Goal: Entertainment & Leisure: Consume media (video, audio)

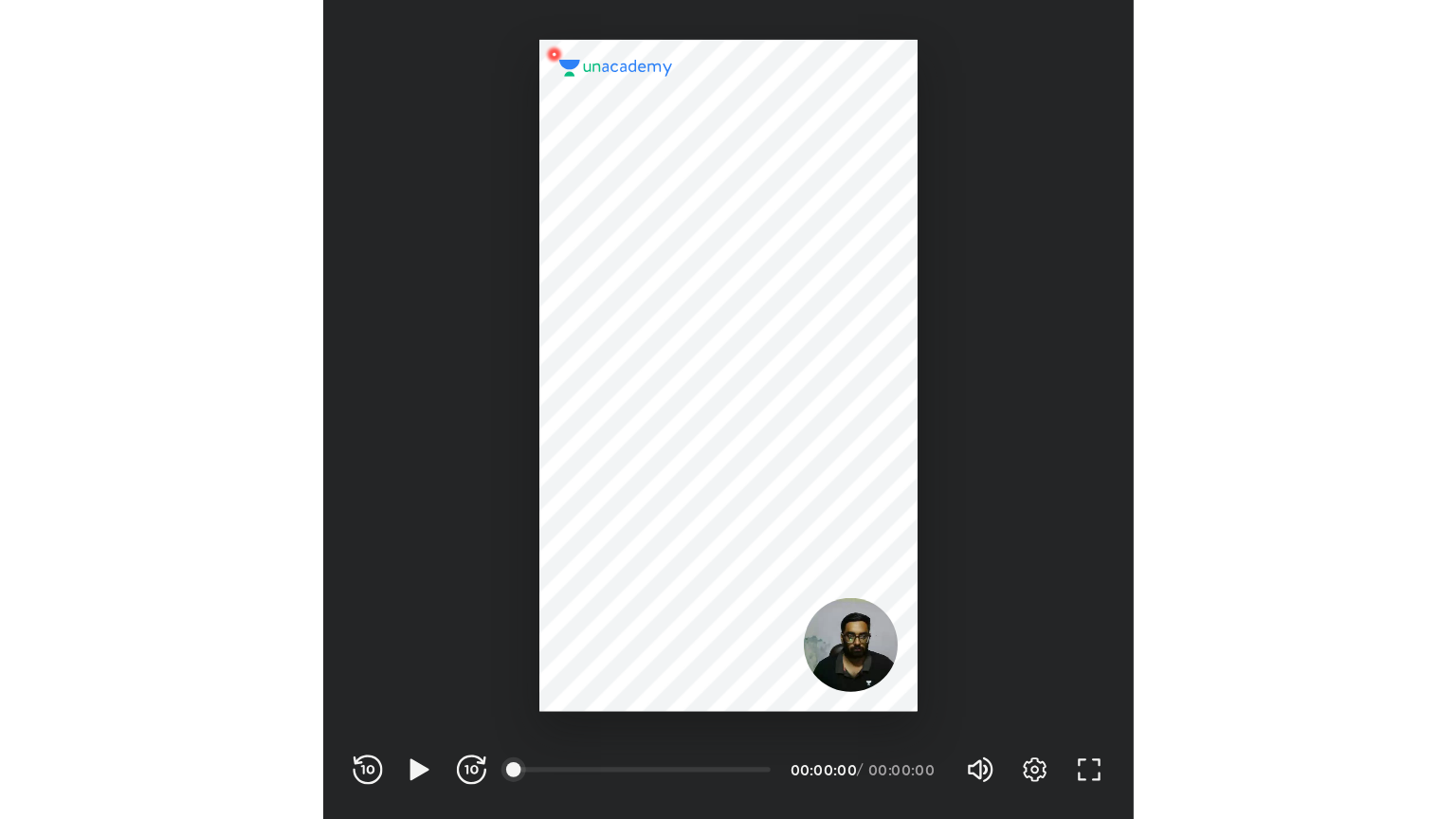
scroll to position [629, 622]
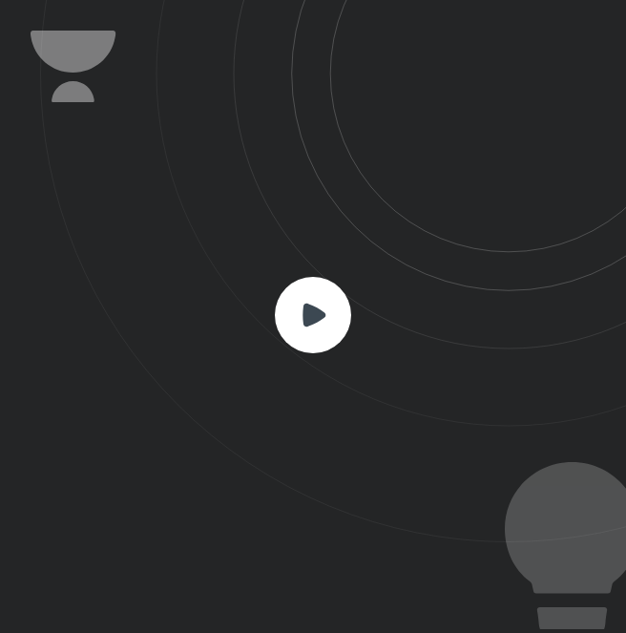
click at [332, 310] on rect at bounding box center [313, 315] width 76 height 76
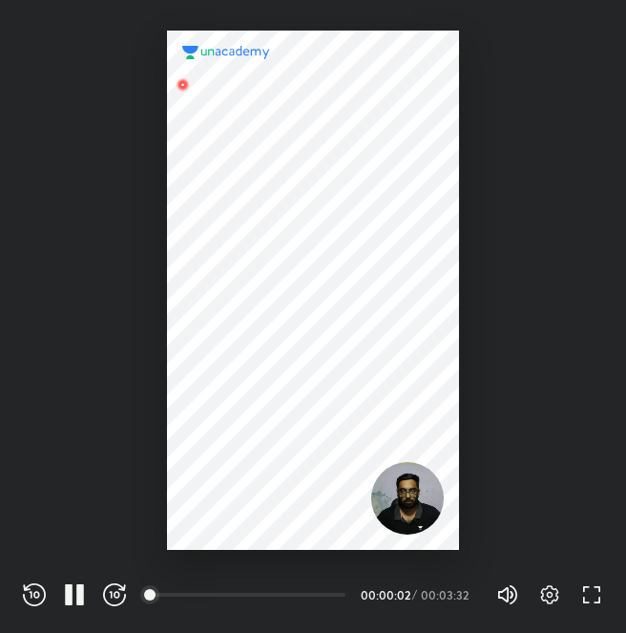
click at [579, 585] on div "Settings FULL SCREEN (F)" at bounding box center [561, 594] width 84 height 23
click at [592, 589] on icon "button" at bounding box center [591, 594] width 23 height 23
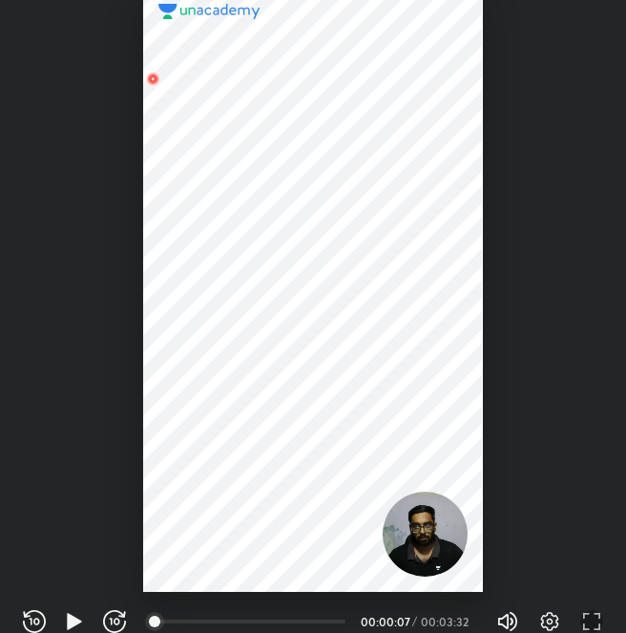
click at [226, 233] on div at bounding box center [312, 290] width 339 height 602
click at [588, 608] on div "Volume (M) 100% Settings FULL SCREEN (F)" at bounding box center [549, 621] width 107 height 29
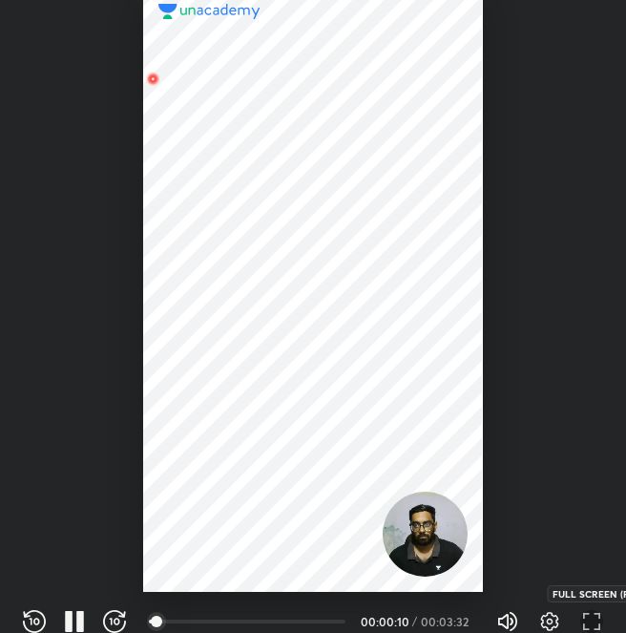
click at [590, 623] on icon "button" at bounding box center [591, 621] width 23 height 23
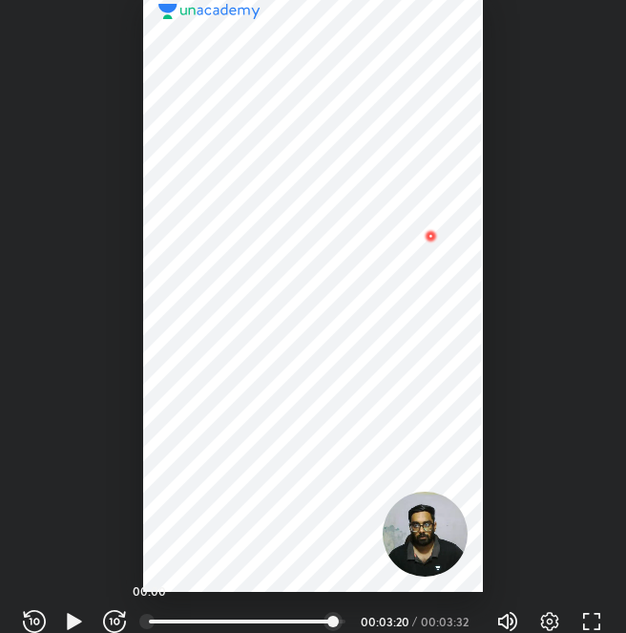
click at [150, 613] on div at bounding box center [146, 620] width 15 height 15
click at [262, 620] on div at bounding box center [260, 620] width 15 height 15
click at [73, 607] on div "REWIND (J) PLAY (K) FORWARD (L) 02:30 00:00:00 / 00:03:32 Volume (M) 100% Setti…" at bounding box center [313, 621] width 580 height 29
click at [70, 616] on icon "button" at bounding box center [74, 620] width 14 height 16
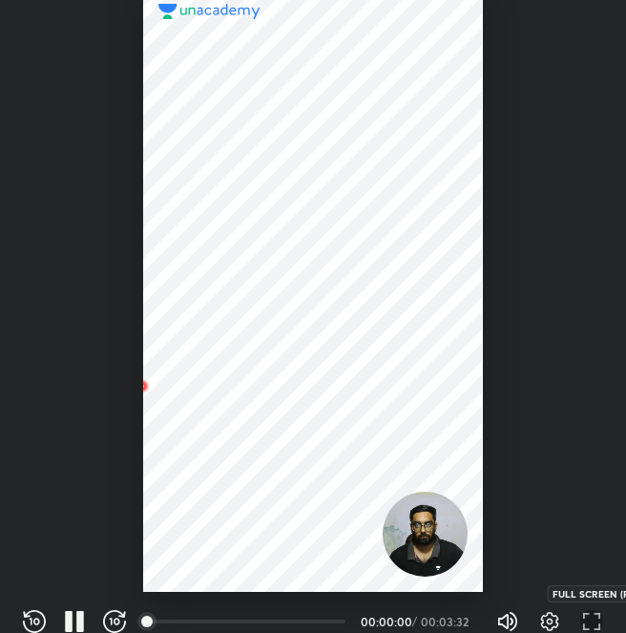
click at [595, 626] on icon "button" at bounding box center [591, 621] width 23 height 23
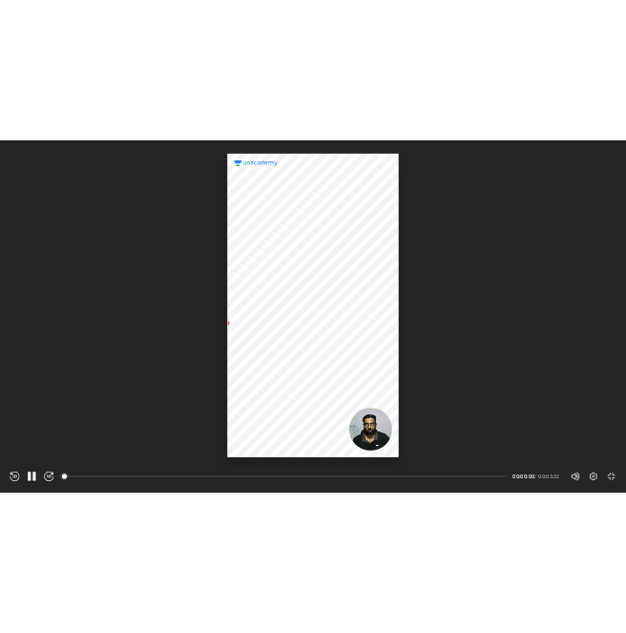
scroll to position [824, 1465]
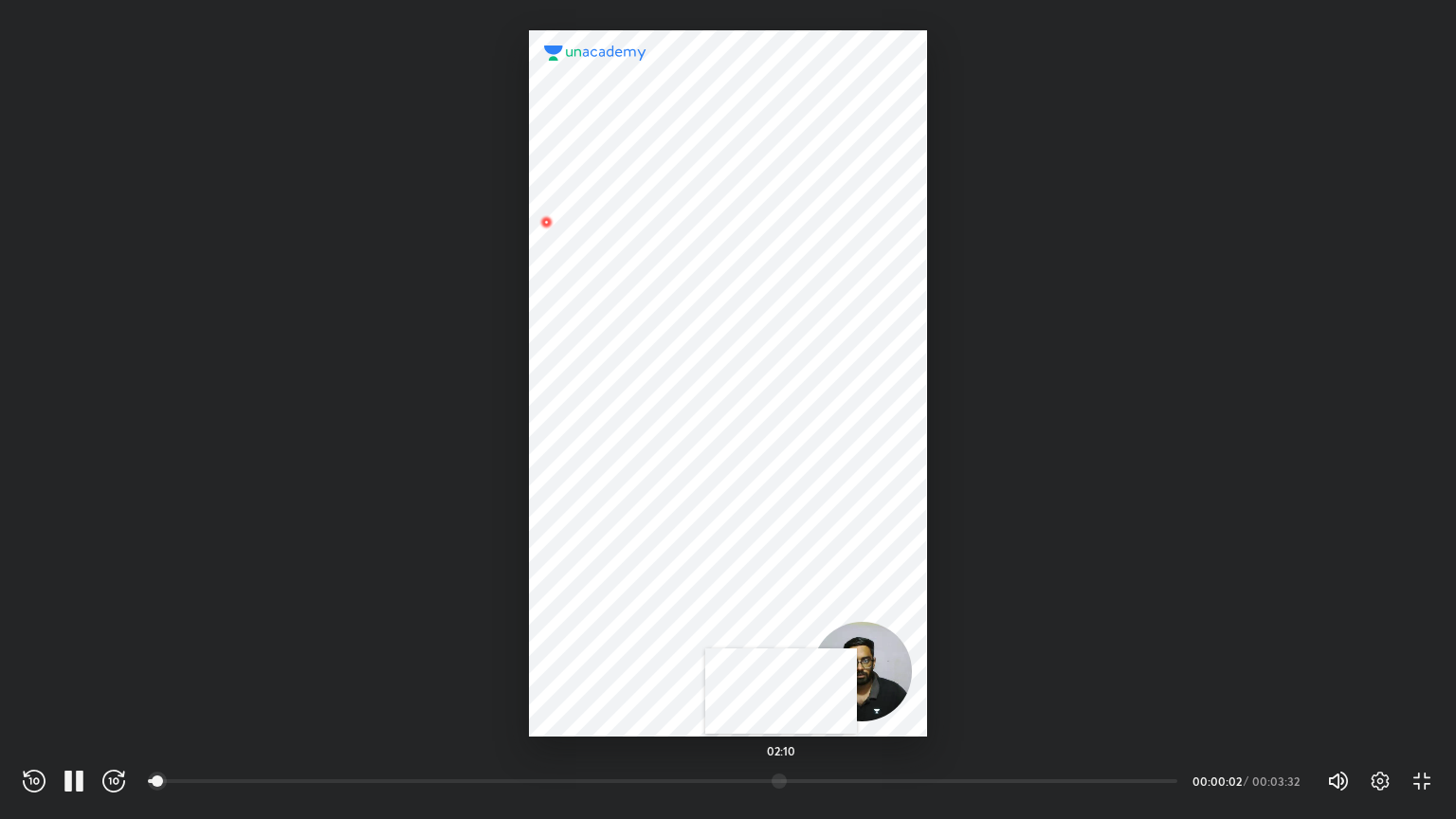
click at [621, 628] on div at bounding box center [779, 780] width 15 height 15
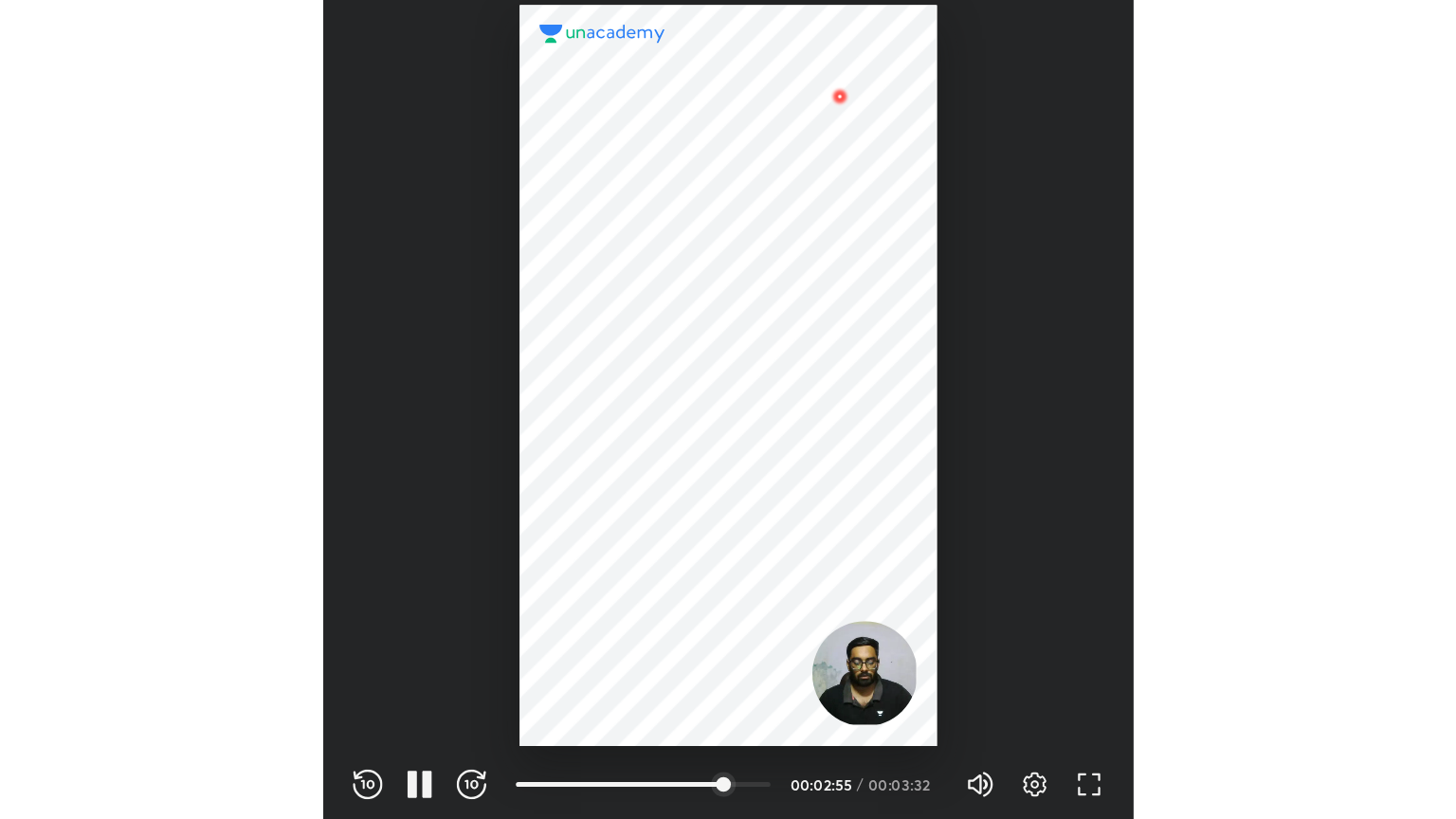
scroll to position [629, 622]
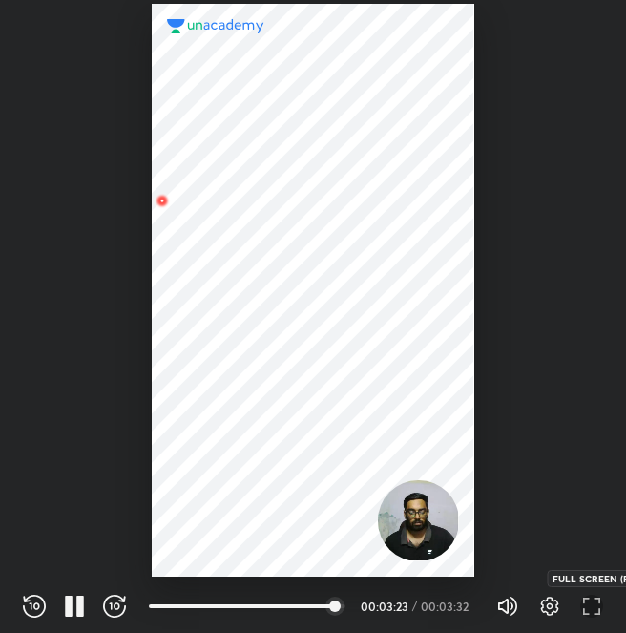
click at [587, 597] on icon "button" at bounding box center [586, 600] width 7 height 6
